Goal: Task Accomplishment & Management: Complete application form

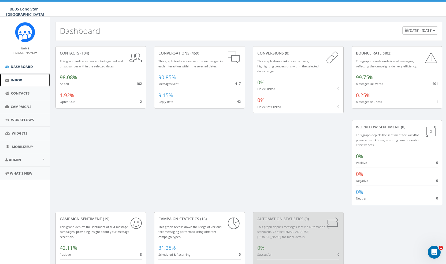
click at [20, 84] on link "Inbox" at bounding box center [25, 79] width 50 height 13
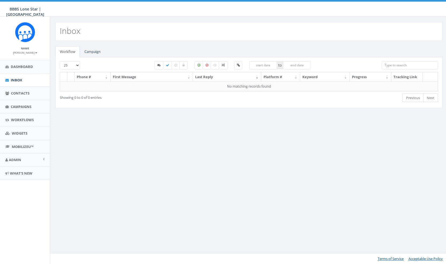
select select
click at [100, 49] on link "Campaign" at bounding box center [92, 51] width 25 height 11
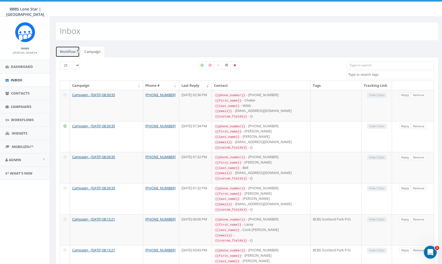
click at [71, 53] on link "Workflow" at bounding box center [67, 51] width 24 height 11
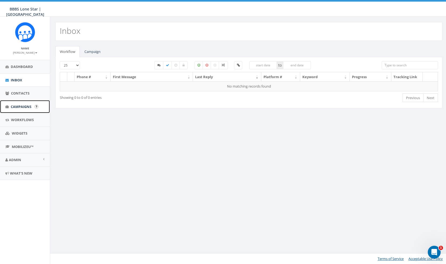
click at [19, 105] on span "Campaigns" at bounding box center [21, 106] width 21 height 5
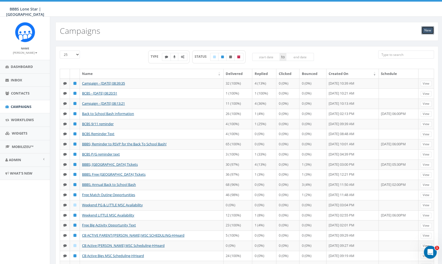
click at [431, 31] on link "New" at bounding box center [427, 30] width 13 height 8
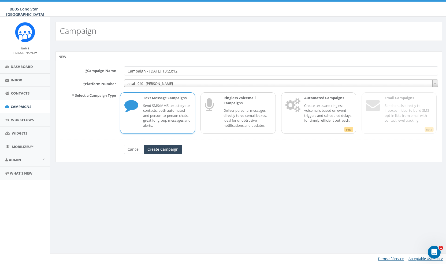
drag, startPoint x: 211, startPoint y: 73, endPoint x: 94, endPoint y: 77, distance: 117.2
click at [94, 77] on form "* Campaign Name Campaign - 10/06/2025, 13:23:12 * Platform Number Local - 940 -…" at bounding box center [249, 109] width 378 height 87
type input "MSU Waiver Form P/G"
click at [176, 106] on p "Send SMS/MMS texts to your contacts, both automated and person-to-person chats,…" at bounding box center [167, 115] width 48 height 25
click at [171, 149] on input "Create Campaign" at bounding box center [163, 148] width 38 height 9
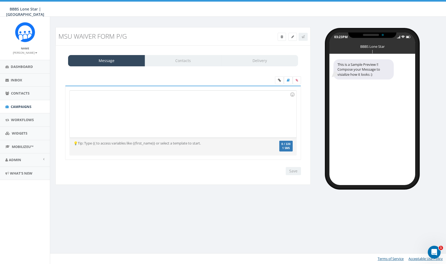
click at [123, 108] on div at bounding box center [183, 113] width 227 height 47
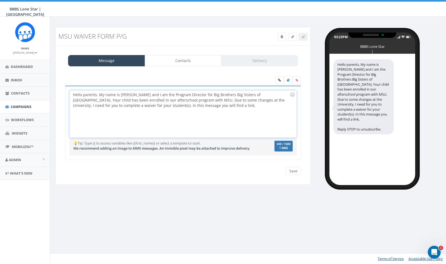
click at [218, 105] on div "Hello parents. My name is [PERSON_NAME] and I am the Program Director for Big B…" at bounding box center [183, 113] width 227 height 47
click at [147, 95] on div "Hello parents. My name is [PERSON_NAME] and I am the Program Director for Big B…" at bounding box center [183, 113] width 227 height 47
click at [151, 94] on div "Hello parents. My name is [PERSON_NAME] and I am the Program Director for Big B…" at bounding box center [183, 113] width 227 height 47
click at [159, 106] on div "Hello parents. My name is [PERSON_NAME] and I am the Program Director for Big B…" at bounding box center [183, 113] width 227 height 47
click at [154, 92] on div "Hello parents. My name is [PERSON_NAME] and I am the Program Director for Big B…" at bounding box center [183, 113] width 227 height 47
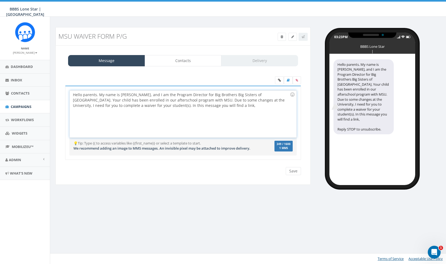
click at [150, 103] on div "Hello parents. My name is [PERSON_NAME], and I am the Program Director for Big …" at bounding box center [183, 113] width 227 height 47
click at [148, 101] on div "Hello parents. My name is [PERSON_NAME], and I am the Program Director for Big …" at bounding box center [183, 113] width 227 height 47
click at [275, 100] on div "Hello parents. My name is [PERSON_NAME], and I am the Program Director for Big …" at bounding box center [183, 113] width 227 height 47
click at [161, 105] on div "Hello parents. My name is [PERSON_NAME], and I am the Program Director for Big …" at bounding box center [183, 113] width 227 height 47
click at [216, 105] on div "Hello parents. My name is [PERSON_NAME], and I am the Program Director for Big …" at bounding box center [183, 113] width 227 height 47
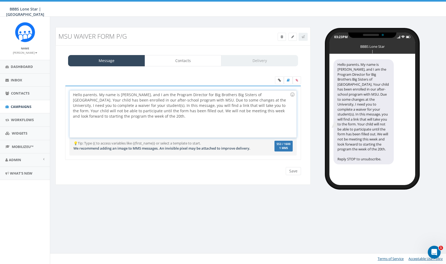
click at [135, 116] on div "Hello parents. My name is [PERSON_NAME], and I am the Program Director for Big …" at bounding box center [183, 113] width 227 height 47
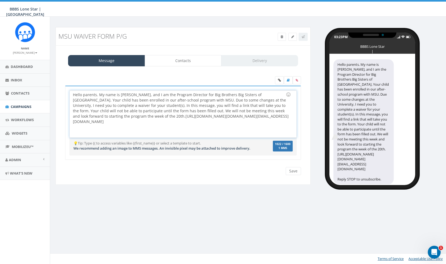
scroll to position [10, 0]
click at [147, 131] on div "Hello parents. My name is [PERSON_NAME], and I am the Program Director for Big …" at bounding box center [183, 113] width 227 height 47
drag, startPoint x: 136, startPoint y: 133, endPoint x: 131, endPoint y: 105, distance: 28.4
click at [131, 105] on div "Hello parents. My name is [PERSON_NAME], and I am the Program Director for Big …" at bounding box center [183, 113] width 227 height 47
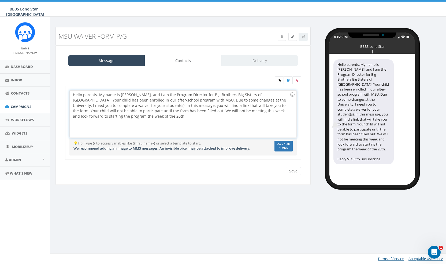
click at [228, 110] on div "Hello parents. My name is [PERSON_NAME], and I am the Program Director for Big …" at bounding box center [183, 113] width 227 height 47
click at [235, 107] on div "Hello parents. My name is [PERSON_NAME], and I am the Program Director for Big …" at bounding box center [183, 113] width 227 height 47
click at [234, 110] on div "Hello parents. My name is [PERSON_NAME], and I am the Program Director for Big …" at bounding box center [183, 113] width 227 height 47
click at [231, 108] on div "Hello parents. My name is [PERSON_NAME], and I am the Program Director for Big …" at bounding box center [183, 113] width 227 height 47
click at [237, 111] on div "Hello parents. My name is [PERSON_NAME], and I am the Program Director for Big …" at bounding box center [183, 113] width 227 height 47
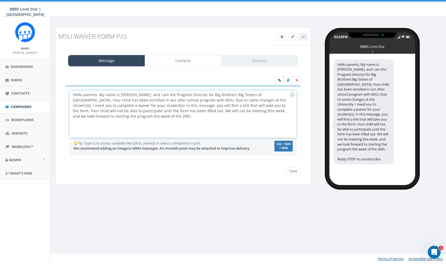
click at [205, 113] on div "Hello parents. My name is [PERSON_NAME], and I am the Program Director for Big …" at bounding box center [183, 113] width 227 height 47
click at [184, 113] on div "Hello parents. My name is [PERSON_NAME], and I am the Program Director for Big …" at bounding box center [183, 113] width 227 height 47
click at [171, 116] on div "Hello parents. My name is [PERSON_NAME], and I am the Program Director for Big …" at bounding box center [183, 113] width 227 height 47
click at [188, 114] on div "Hello parents. My name is [PERSON_NAME], and I am the Program Director for Big …" at bounding box center [183, 113] width 227 height 47
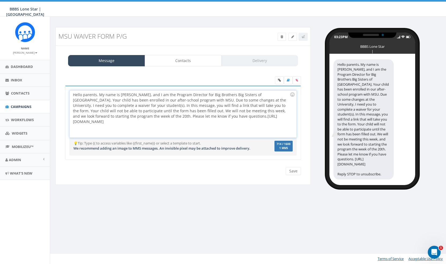
click at [183, 132] on div "Hello parents. My name is [PERSON_NAME], and I am the Program Director for Big …" at bounding box center [183, 113] width 227 height 47
drag, startPoint x: 183, startPoint y: 132, endPoint x: 70, endPoint y: 122, distance: 113.3
click at [70, 122] on div "Hello parents. My name is [PERSON_NAME], and I am the Program Director for Big …" at bounding box center [183, 113] width 227 height 47
click at [281, 79] on icon at bounding box center [279, 80] width 3 height 3
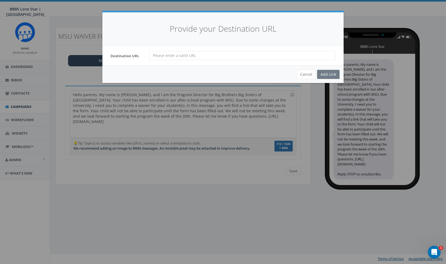
click at [221, 53] on input "url" at bounding box center [242, 55] width 186 height 9
paste input "[URL][DOMAIN_NAME]"
type input "[URL][DOMAIN_NAME]"
click at [328, 72] on div "Add Link" at bounding box center [328, 74] width 23 height 9
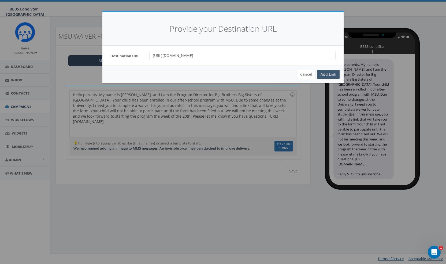
scroll to position [0, 0]
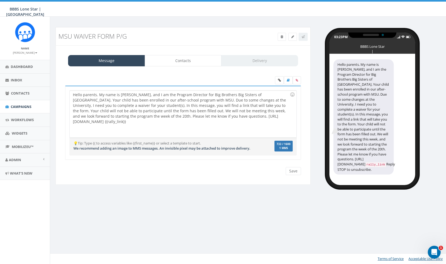
click at [135, 131] on div "Hello parents. My name is [PERSON_NAME], and I am the Program Director for Big …" at bounding box center [183, 113] width 227 height 47
drag, startPoint x: 98, startPoint y: 126, endPoint x: 73, endPoint y: 119, distance: 25.2
click at [73, 119] on div "Hello parents. My name is [PERSON_NAME], and I am the Program Director for Big …" at bounding box center [183, 113] width 227 height 47
click at [212, 117] on div "Hello parents. My name is [PERSON_NAME], and I am the Program Director for Big …" at bounding box center [183, 113] width 227 height 47
click at [224, 115] on div "Hello parents. My name is [PERSON_NAME], and I am the Program Director for Big …" at bounding box center [183, 113] width 227 height 47
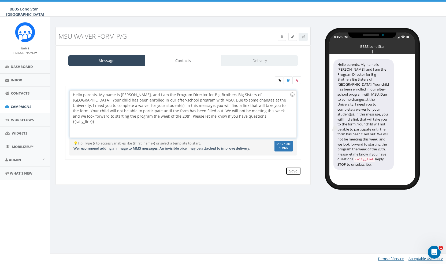
click at [289, 170] on input "Save" at bounding box center [293, 171] width 15 height 8
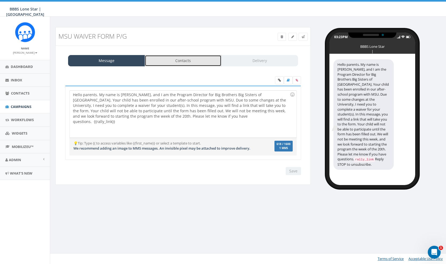
click at [190, 58] on link "Contacts" at bounding box center [183, 60] width 77 height 11
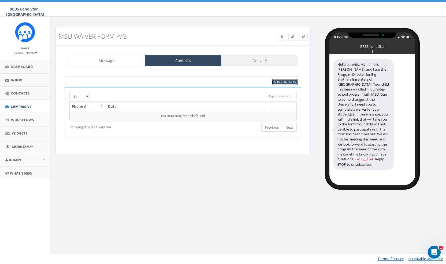
click at [283, 80] on span "Add Contacts" at bounding box center [285, 82] width 22 height 4
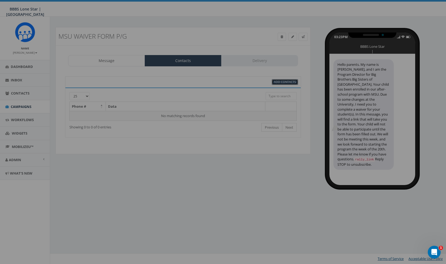
select select
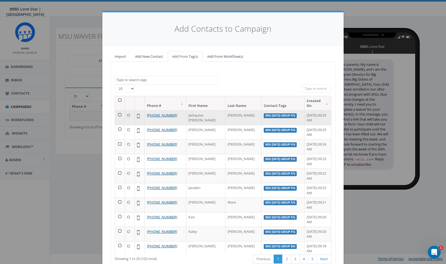
click at [119, 110] on td at bounding box center [120, 117] width 10 height 14
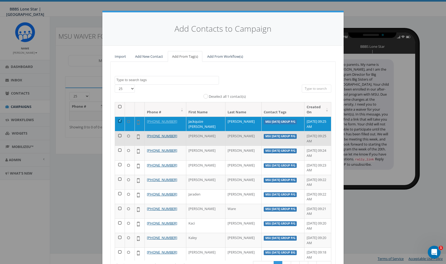
click at [118, 131] on td at bounding box center [120, 138] width 10 height 14
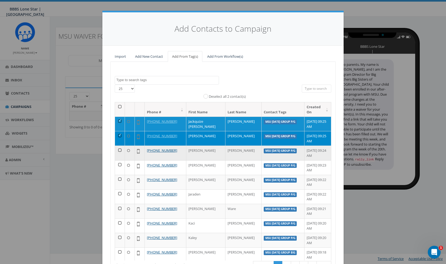
click at [117, 145] on td at bounding box center [120, 152] width 10 height 14
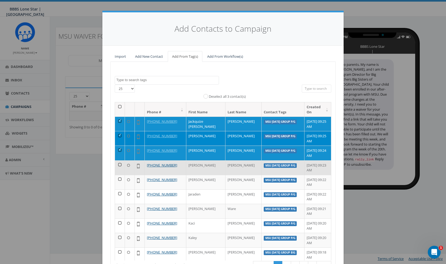
click at [117, 160] on td at bounding box center [120, 167] width 10 height 14
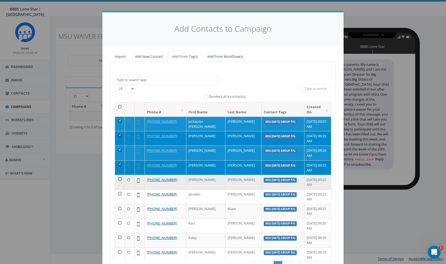
click at [117, 175] on td at bounding box center [120, 182] width 10 height 14
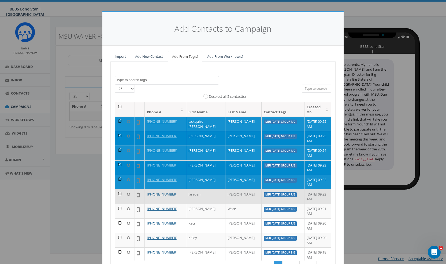
click at [117, 189] on td at bounding box center [120, 196] width 10 height 14
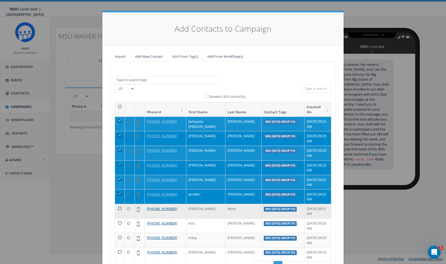
click at [117, 203] on td at bounding box center [120, 210] width 10 height 14
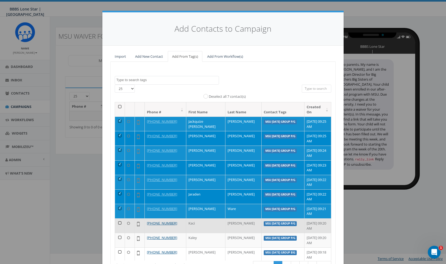
click at [117, 218] on td at bounding box center [120, 225] width 10 height 14
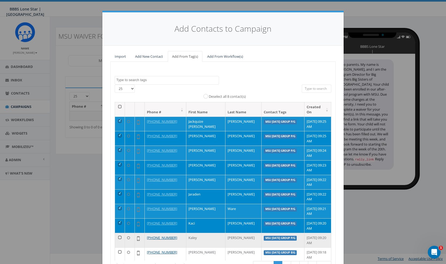
click at [118, 232] on td at bounding box center [120, 239] width 10 height 14
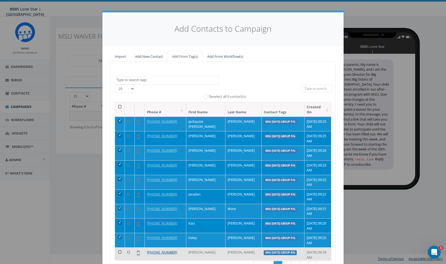
click at [117, 247] on td at bounding box center [120, 254] width 10 height 14
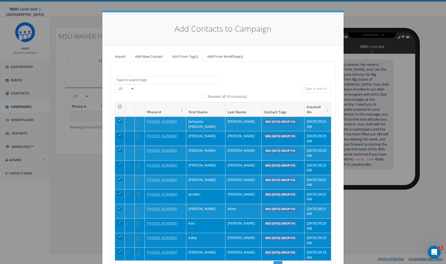
scroll to position [54, 0]
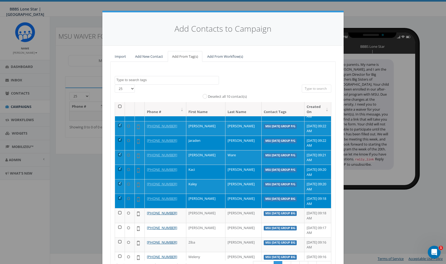
click at [117, 193] on td at bounding box center [120, 200] width 10 height 14
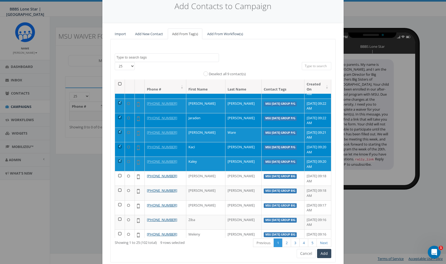
scroll to position [40, 0]
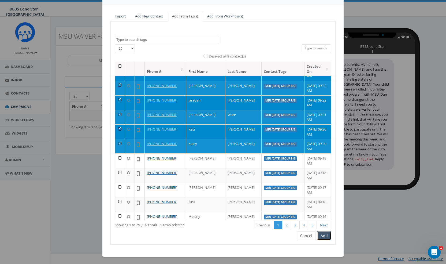
click at [324, 235] on button "Add" at bounding box center [324, 235] width 14 height 9
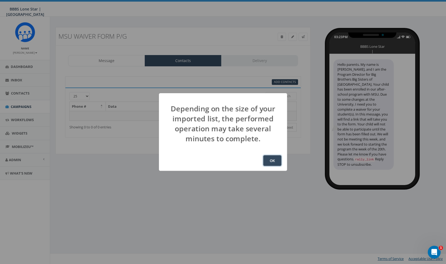
click at [276, 159] on button "OK" at bounding box center [272, 160] width 18 height 11
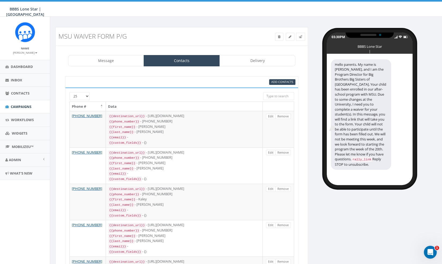
drag, startPoint x: 335, startPoint y: 64, endPoint x: 388, endPoint y: 154, distance: 103.9
click at [388, 154] on div "Hello parents. My name is Alexis McDonald, and I am the Program Director for Bi…" at bounding box center [361, 114] width 60 height 110
copy div "Hello parents. My name is [PERSON_NAME], and I am the Program Director for Big …"
